Goal: Find specific page/section: Find specific page/section

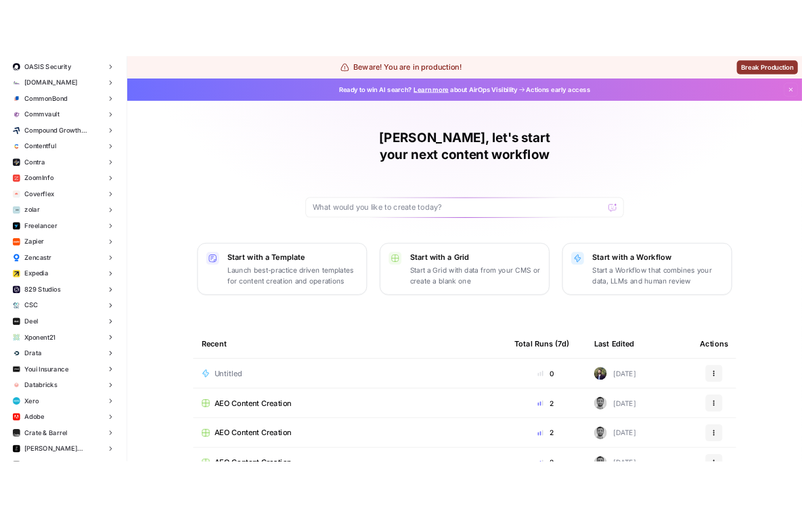
scroll to position [393, 0]
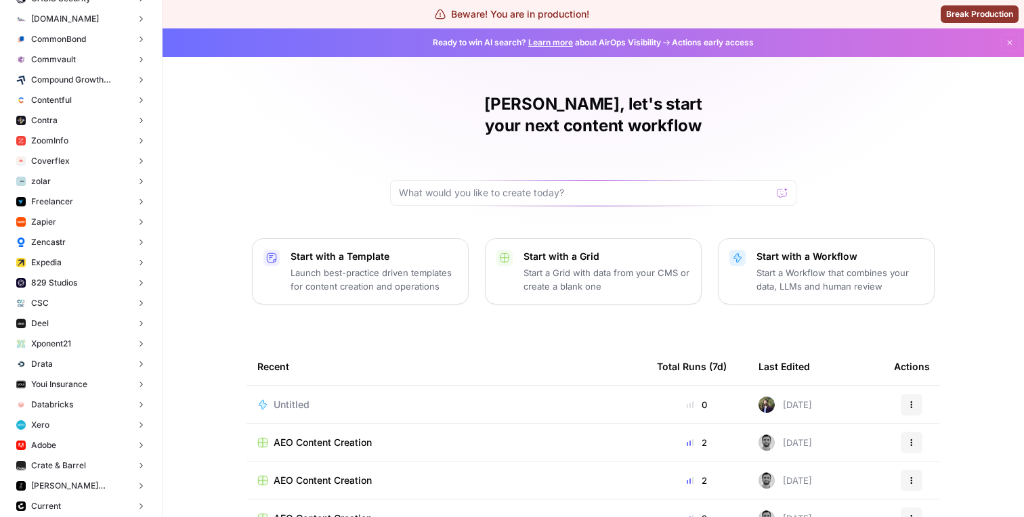
click at [60, 325] on button "Deel" at bounding box center [81, 323] width 140 height 20
click at [55, 347] on span "Insights" at bounding box center [95, 345] width 100 height 12
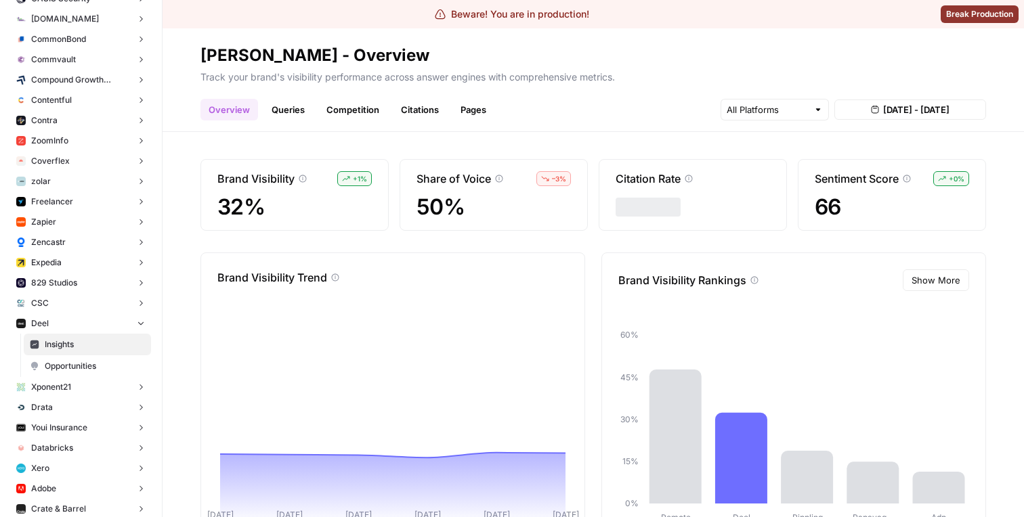
click at [395, 104] on link "Citations" at bounding box center [420, 110] width 54 height 22
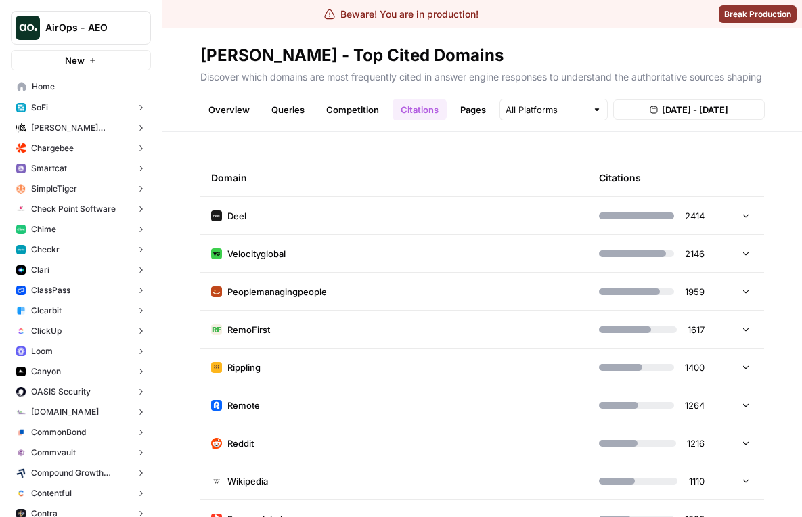
click at [802, 233] on html "Beware! You are in production! Break Production AirOps - AEO New Home SoFi Insi…" at bounding box center [401, 258] width 802 height 517
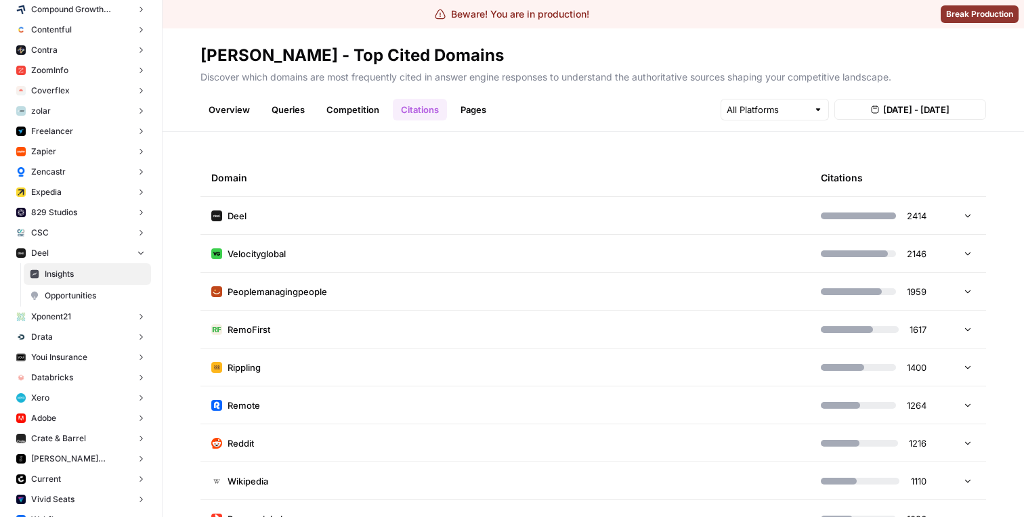
scroll to position [466, 0]
click at [84, 292] on span "Opportunities" at bounding box center [95, 294] width 100 height 12
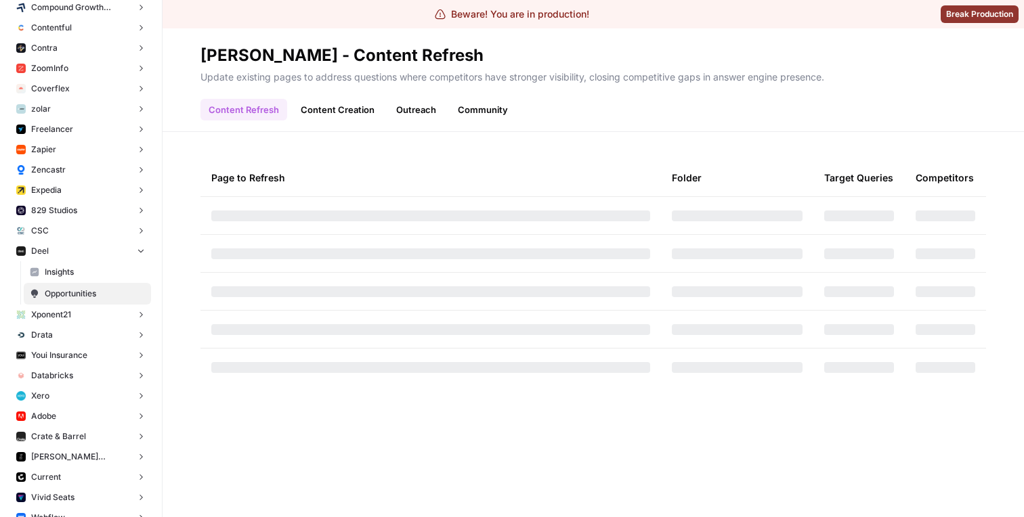
click at [402, 106] on link "Outreach" at bounding box center [416, 110] width 56 height 22
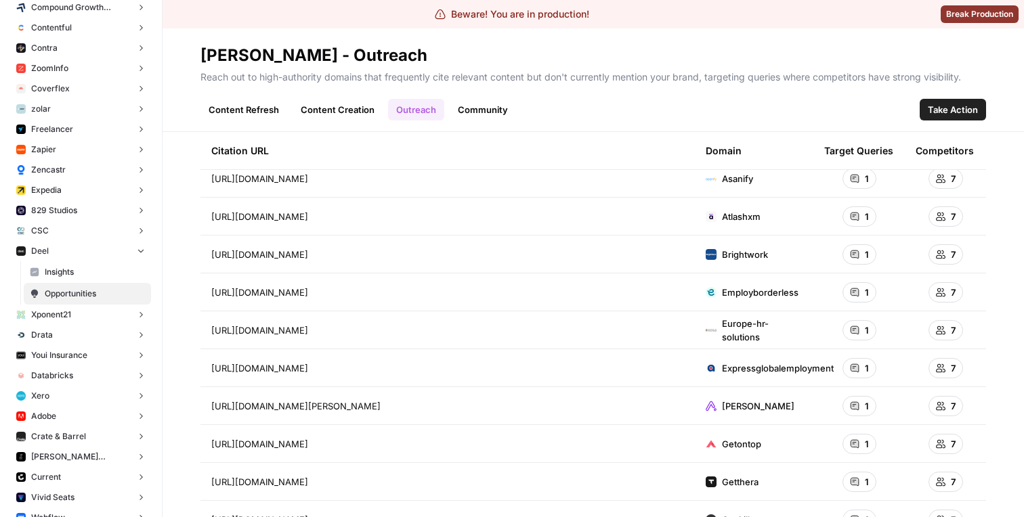
scroll to position [206, 0]
